Goal: Information Seeking & Learning: Learn about a topic

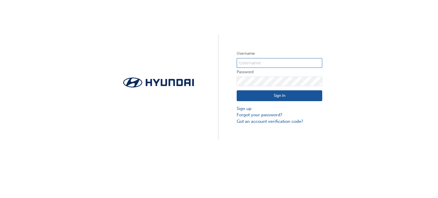
click at [258, 64] on input "text" at bounding box center [280, 63] width 86 height 10
click at [360, 24] on div "Username Password Sign In Sign up Forgot your password? Got an account verifica…" at bounding box center [219, 70] width 438 height 140
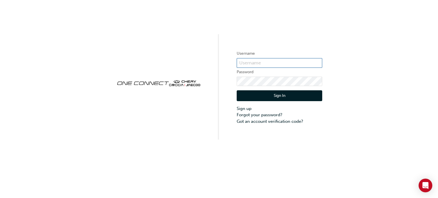
type input "CHAU1353"
click at [245, 56] on label "Username" at bounding box center [280, 53] width 86 height 7
click at [274, 94] on button "Sign In" at bounding box center [280, 95] width 86 height 11
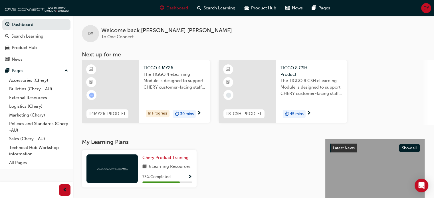
click at [92, 93] on span "learningRecordVerb_ATTEMPT-icon" at bounding box center [91, 95] width 5 height 5
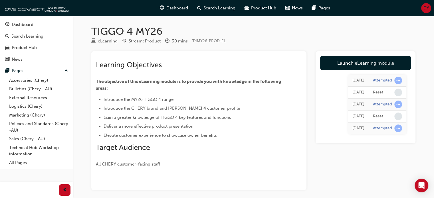
scroll to position [24, 0]
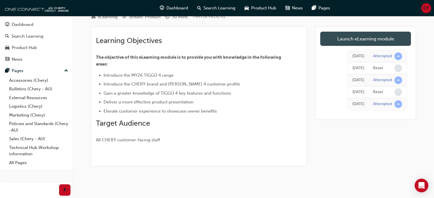
click at [380, 40] on link "Launch eLearning module" at bounding box center [365, 39] width 91 height 14
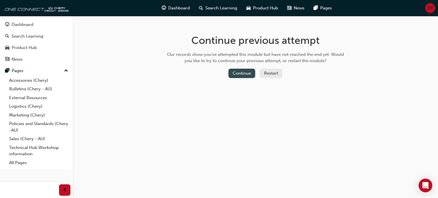
click at [246, 73] on button "Continue" at bounding box center [241, 73] width 27 height 9
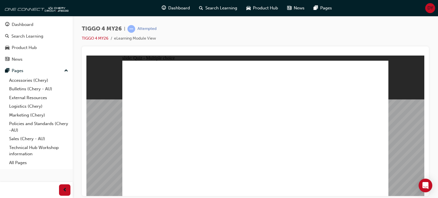
radio input "true"
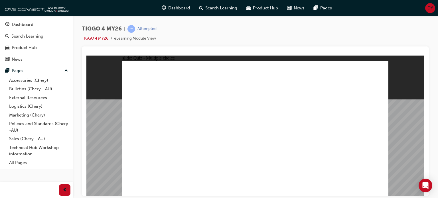
radio input "true"
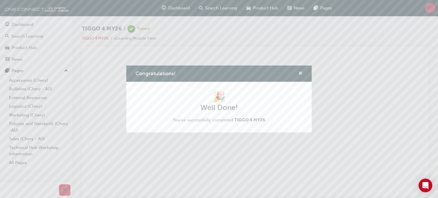
click at [301, 72] on span "cross-icon" at bounding box center [300, 73] width 4 height 5
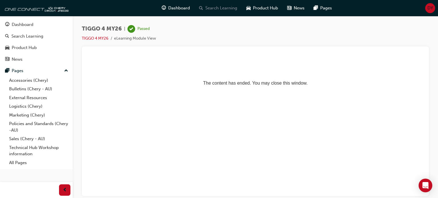
click at [221, 10] on span "Search Learning" at bounding box center [221, 8] width 32 height 7
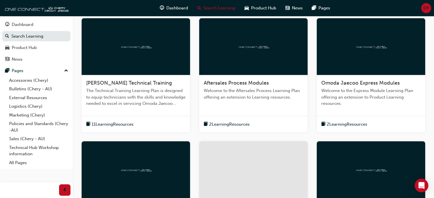
scroll to position [114, 0]
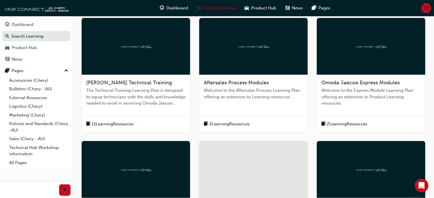
click at [243, 125] on span "2 Learning Resources" at bounding box center [229, 124] width 40 height 7
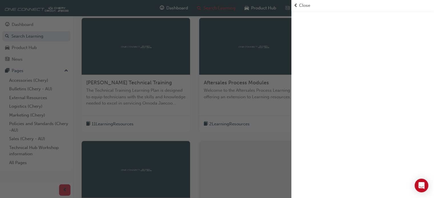
click at [300, 6] on span "Close" at bounding box center [304, 5] width 11 height 7
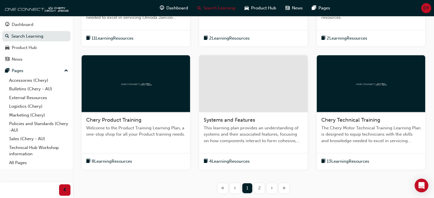
scroll to position [228, 0]
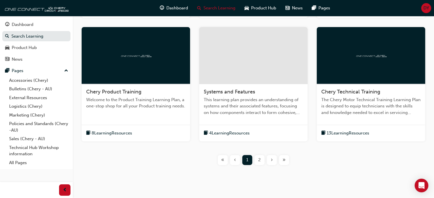
click at [257, 156] on div "2" at bounding box center [259, 160] width 10 height 10
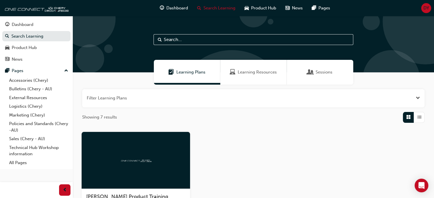
click at [254, 69] on div "Learning Resources" at bounding box center [253, 72] width 66 height 25
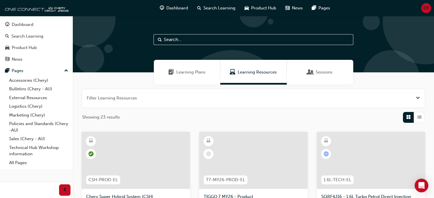
scroll to position [57, 0]
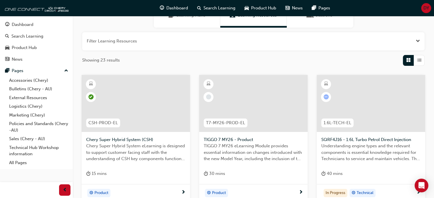
click at [252, 108] on div at bounding box center [253, 103] width 108 height 57
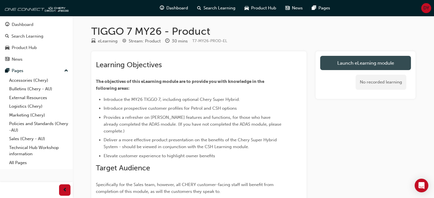
click at [398, 62] on link "Launch eLearning module" at bounding box center [365, 63] width 91 height 14
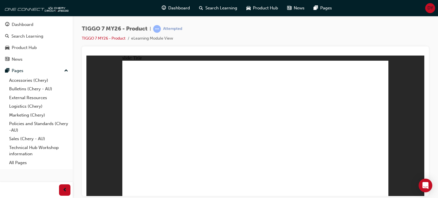
drag, startPoint x: 382, startPoint y: 192, endPoint x: 467, endPoint y: 252, distance: 104.0
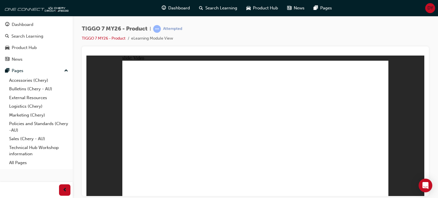
drag, startPoint x: 463, startPoint y: 252, endPoint x: 380, endPoint y: 189, distance: 105.2
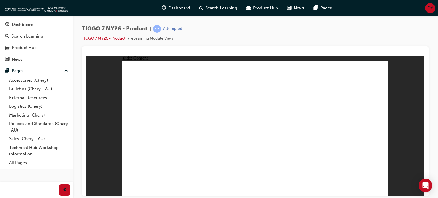
drag, startPoint x: 155, startPoint y: 139, endPoint x: 184, endPoint y: 125, distance: 31.8
drag, startPoint x: 186, startPoint y: 122, endPoint x: 199, endPoint y: 122, distance: 13.7
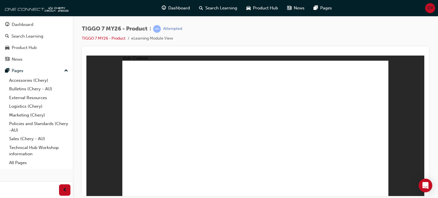
drag, startPoint x: 317, startPoint y: 118, endPoint x: 359, endPoint y: 119, distance: 42.8
drag, startPoint x: 367, startPoint y: 118, endPoint x: 365, endPoint y: 174, distance: 56.2
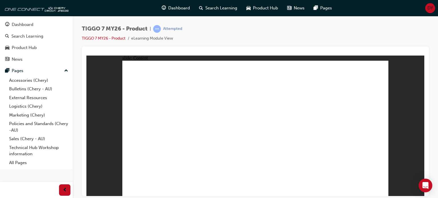
drag, startPoint x: 278, startPoint y: 69, endPoint x: 256, endPoint y: 89, distance: 29.9
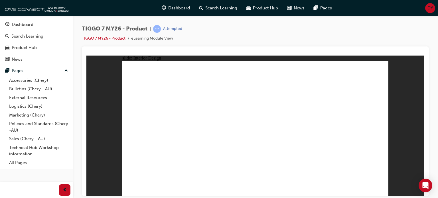
drag, startPoint x: 363, startPoint y: 190, endPoint x: 365, endPoint y: 192, distance: 3.4
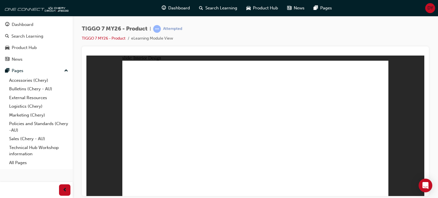
drag, startPoint x: 322, startPoint y: 117, endPoint x: 314, endPoint y: 119, distance: 8.0
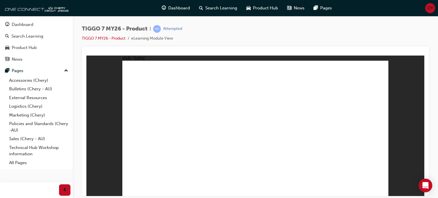
drag, startPoint x: 175, startPoint y: 118, endPoint x: 156, endPoint y: 134, distance: 24.9
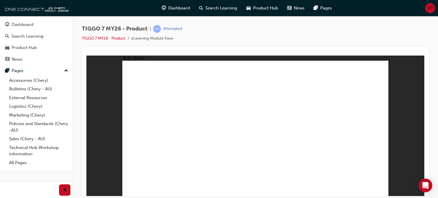
drag, startPoint x: 194, startPoint y: 178, endPoint x: 194, endPoint y: 162, distance: 15.4
drag, startPoint x: 214, startPoint y: 104, endPoint x: 317, endPoint y: 94, distance: 102.9
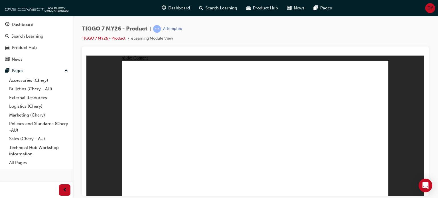
drag, startPoint x: 314, startPoint y: 111, endPoint x: 317, endPoint y: 121, distance: 10.7
